Goal: Check status: Check status

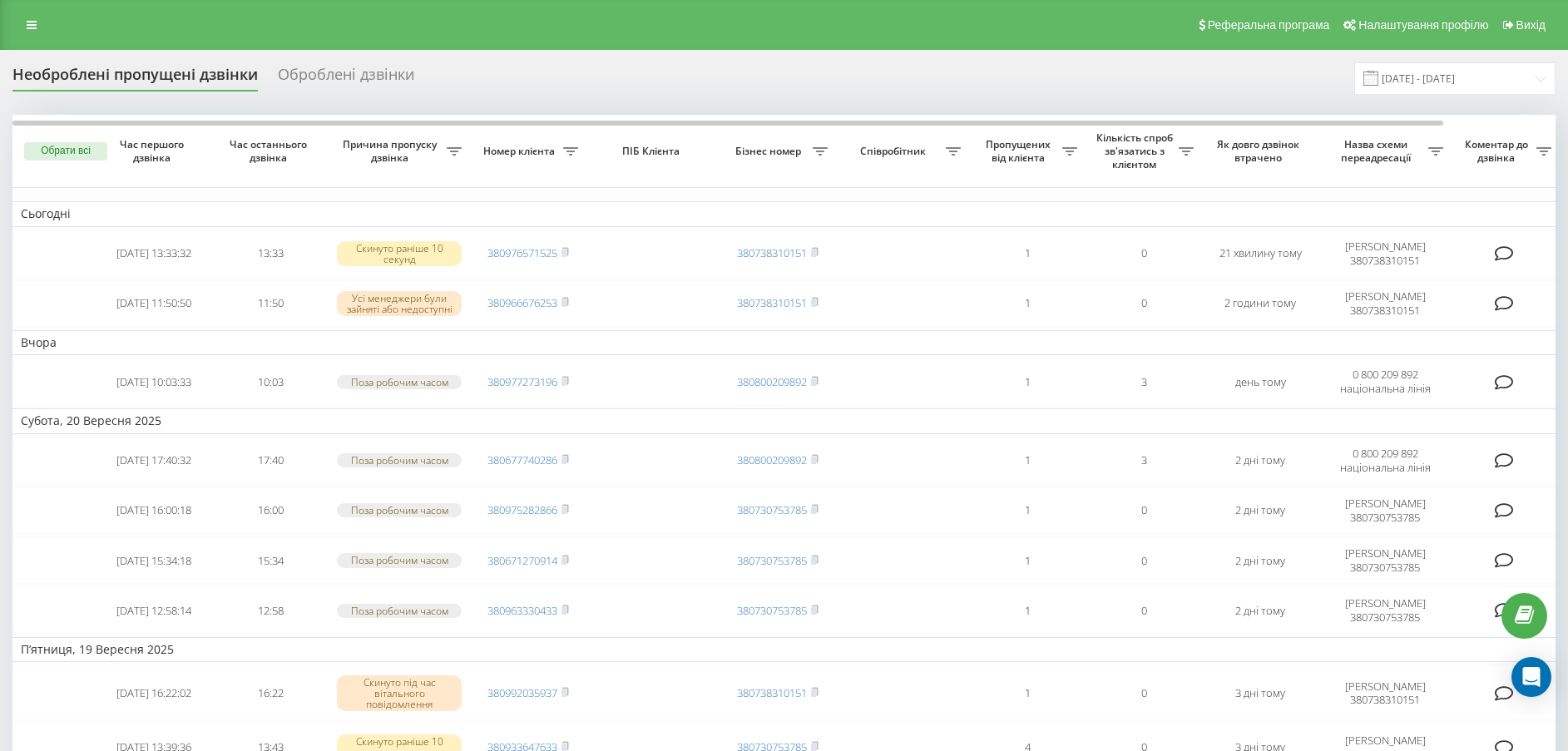
drag, startPoint x: 0, startPoint y: 0, endPoint x: 506, endPoint y: 42, distance: 507.7
click at [506, 42] on div "Реферальна програма Налаштування профілю Вихід" at bounding box center [784, 25] width 1568 height 50
click at [768, 26] on div "Реферальна програма Налаштування профілю Вихід" at bounding box center [784, 25] width 1568 height 50
